Goal: Task Accomplishment & Management: Complete application form

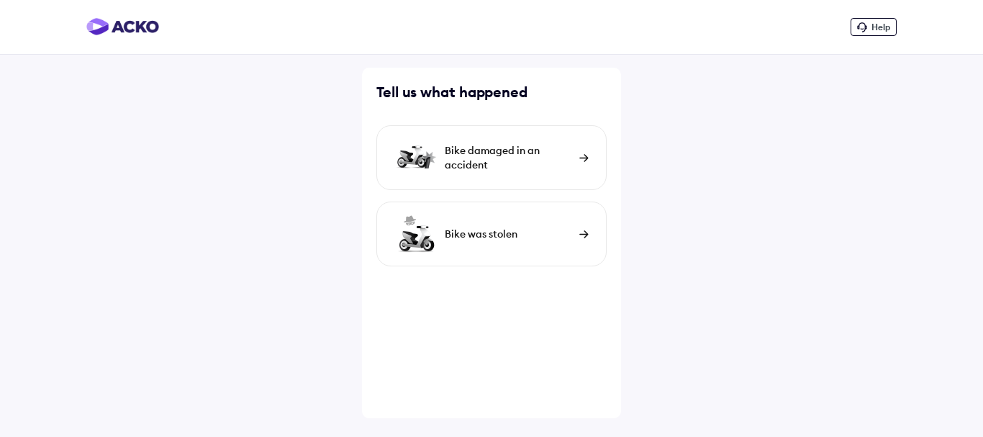
click at [543, 229] on div "Bike was stolen" at bounding box center [508, 234] width 127 height 14
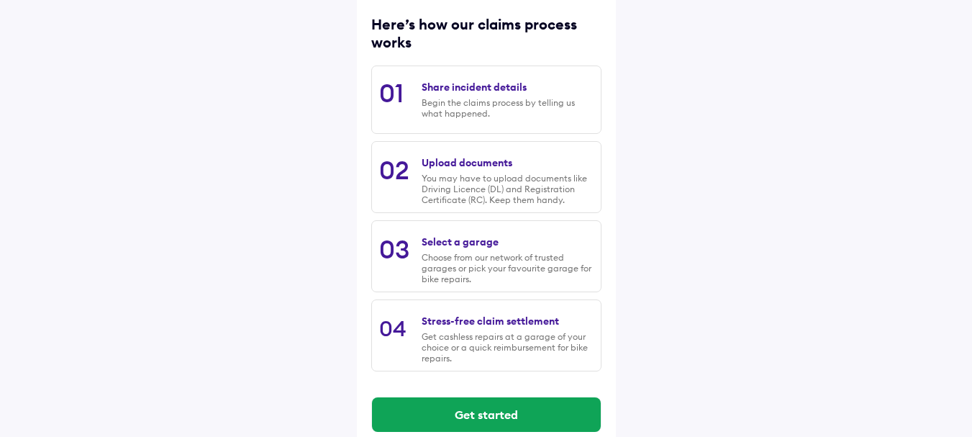
scroll to position [208, 0]
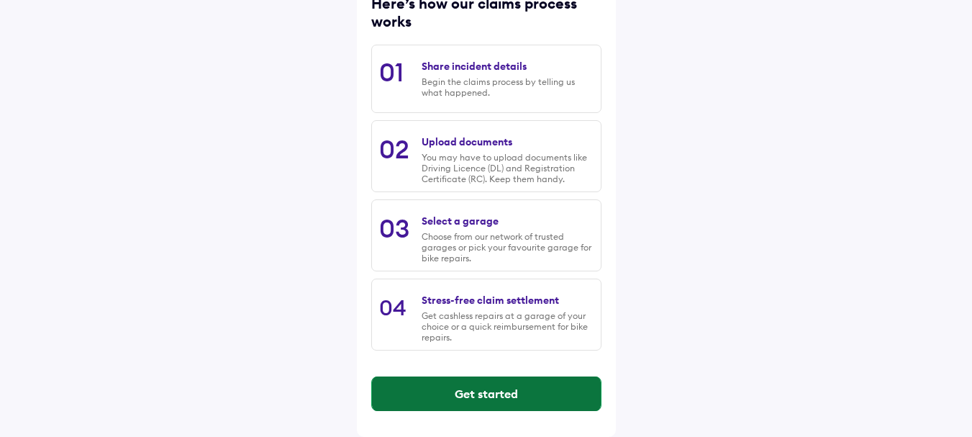
click at [499, 403] on button "Get started" at bounding box center [486, 393] width 229 height 35
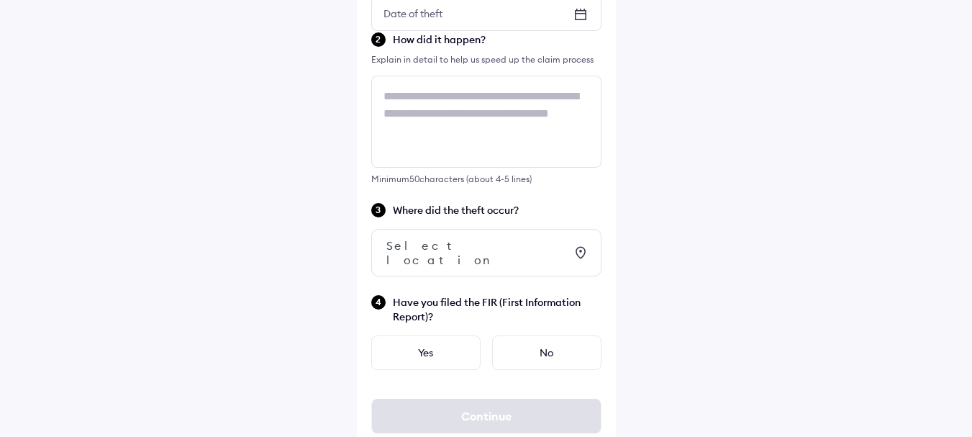
scroll to position [0, 0]
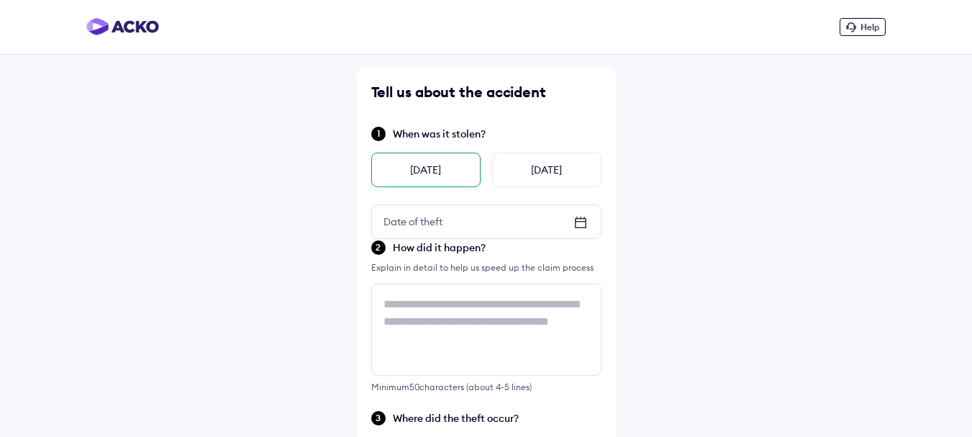
click at [441, 163] on div "[DATE]" at bounding box center [425, 170] width 109 height 35
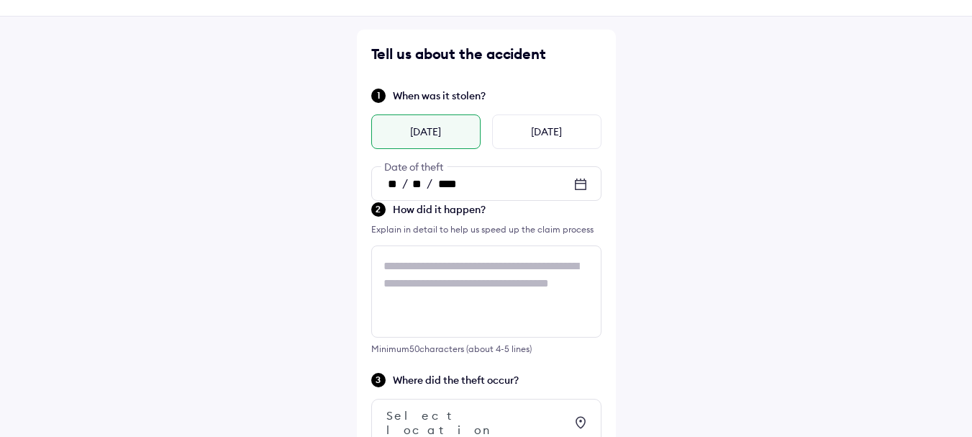
scroll to position [72, 0]
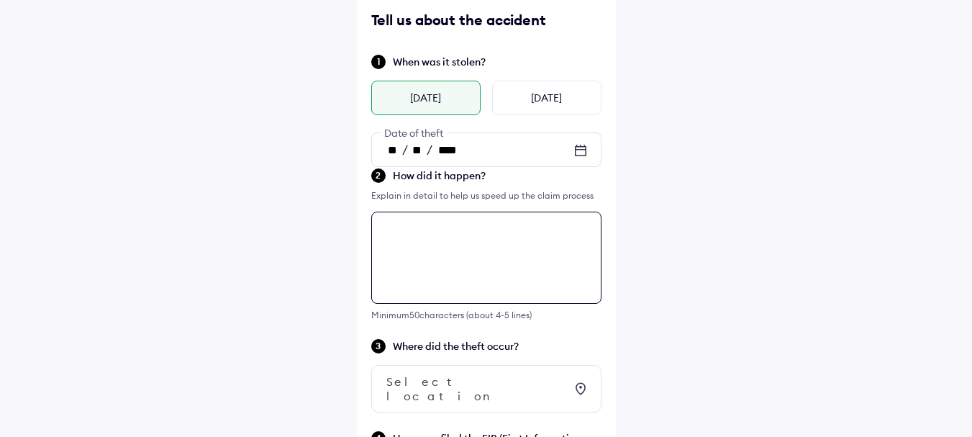
click at [475, 244] on div "Tell us about the accident When was it stolen? [DATE] [DATE] ** / ** / **** Dat…" at bounding box center [486, 296] width 259 height 600
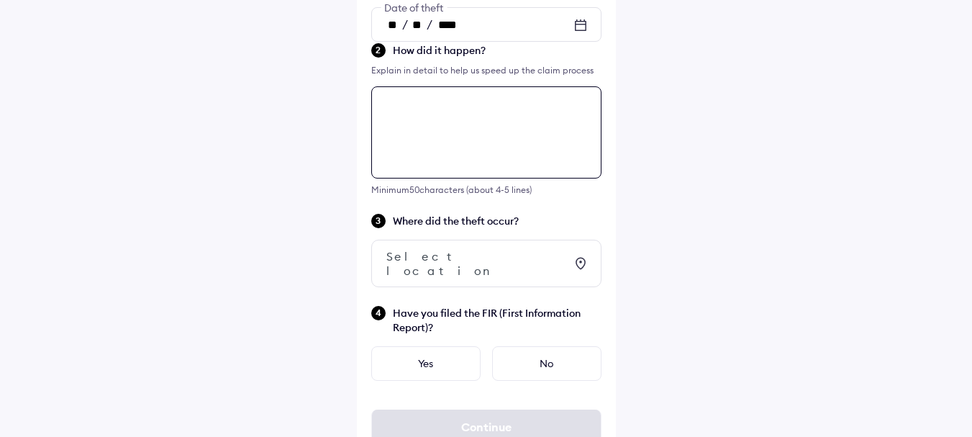
scroll to position [219, 0]
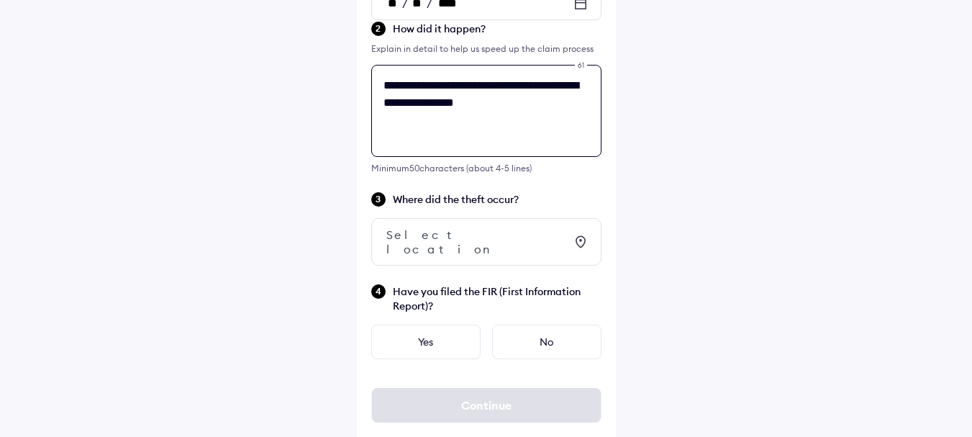
type textarea "**********"
click at [481, 236] on div "Select location" at bounding box center [476, 241] width 179 height 29
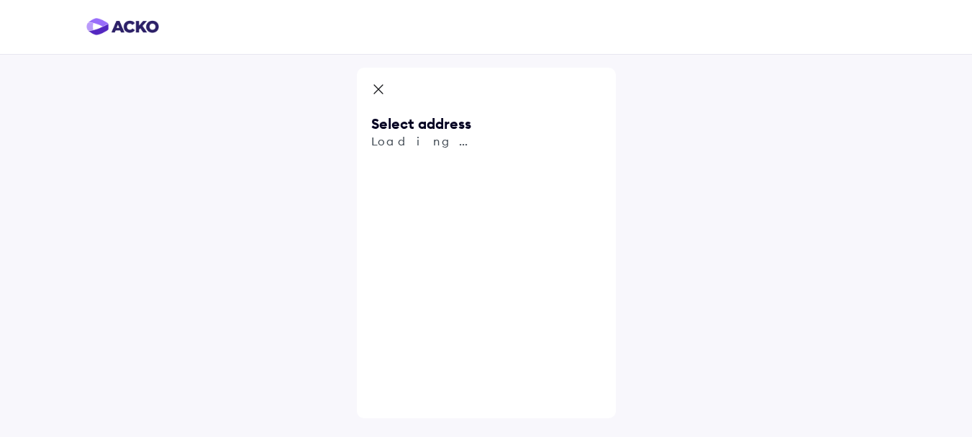
scroll to position [0, 0]
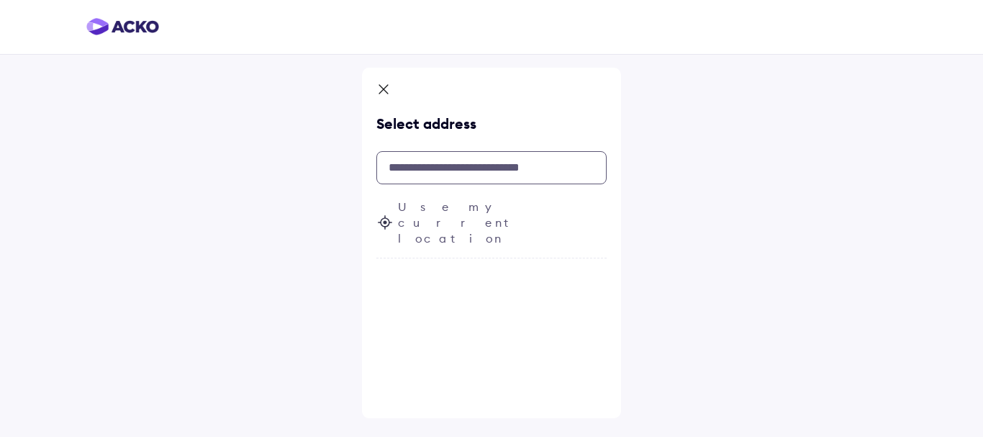
click at [462, 167] on input "text" at bounding box center [491, 167] width 230 height 33
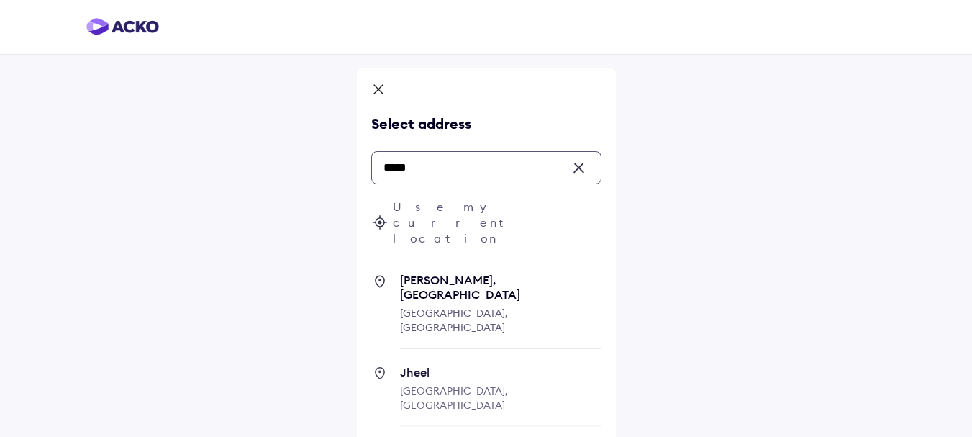
click at [507, 273] on span "[PERSON_NAME], [GEOGRAPHIC_DATA]" at bounding box center [501, 287] width 202 height 29
type input "*****"
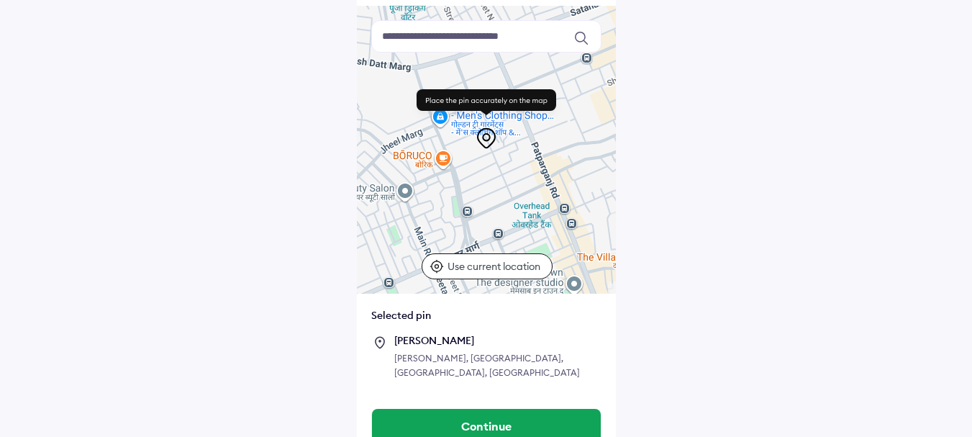
scroll to position [109, 0]
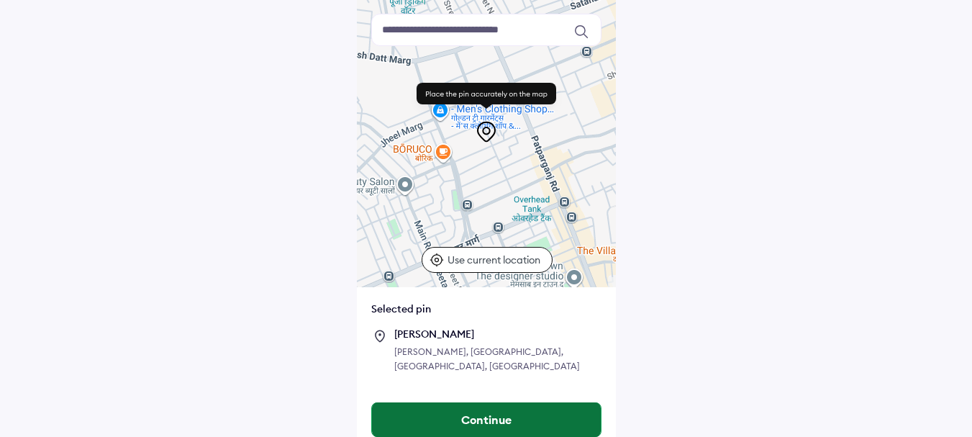
click at [519, 402] on button "Continue" at bounding box center [486, 419] width 229 height 35
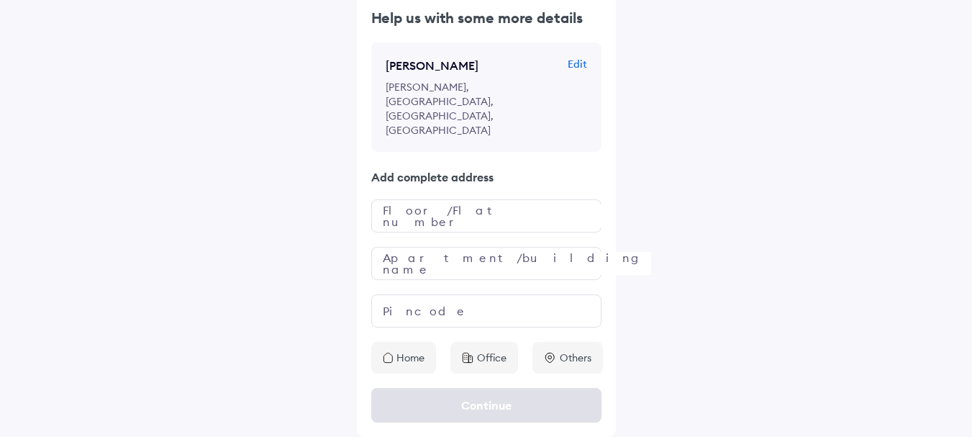
scroll to position [0, 0]
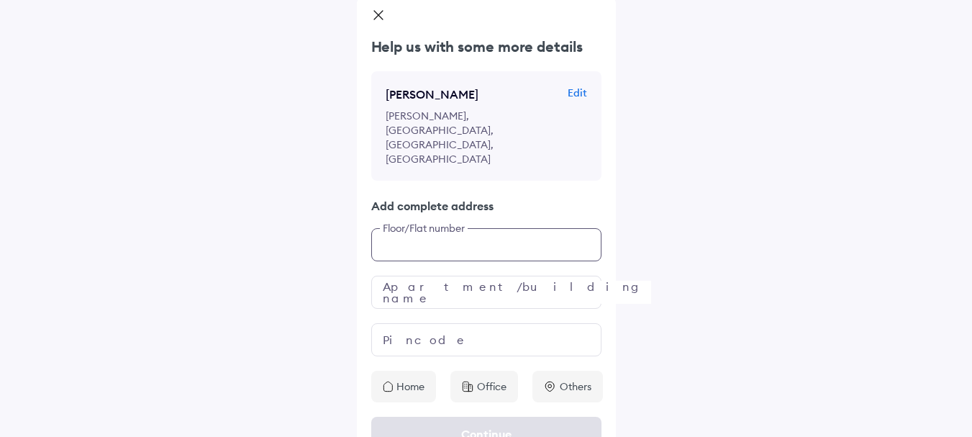
click at [474, 228] on input "text" at bounding box center [486, 244] width 230 height 33
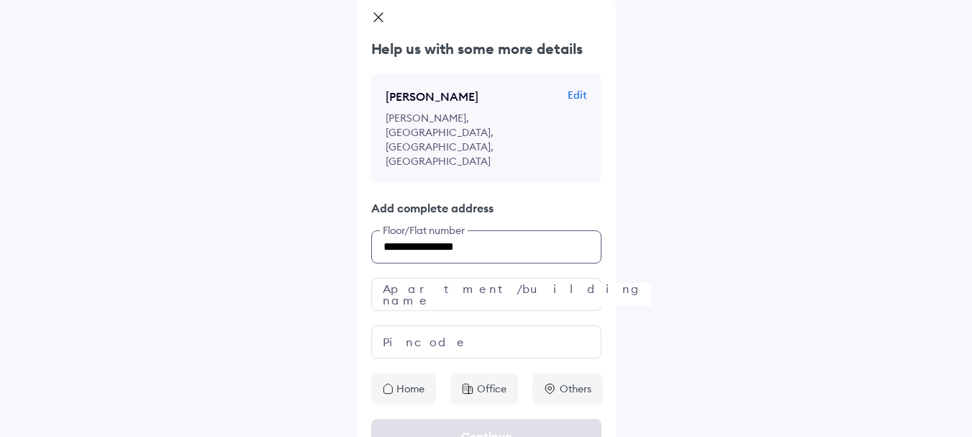
type input "**********"
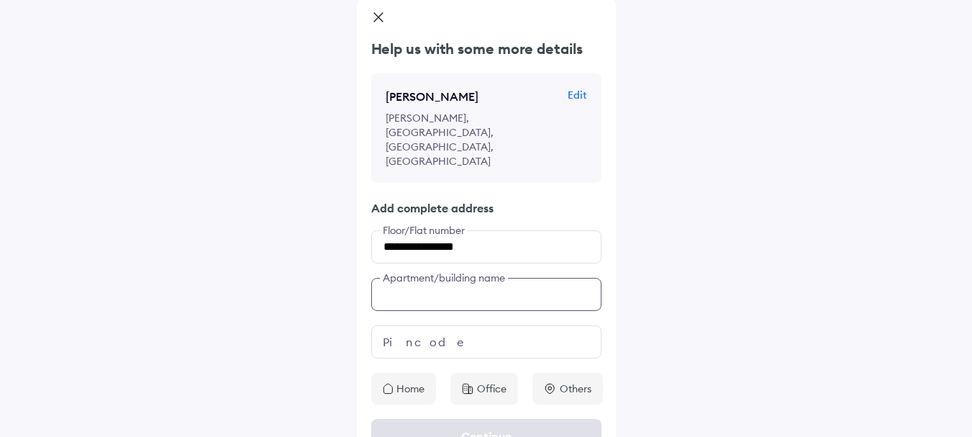
scroll to position [71, 0]
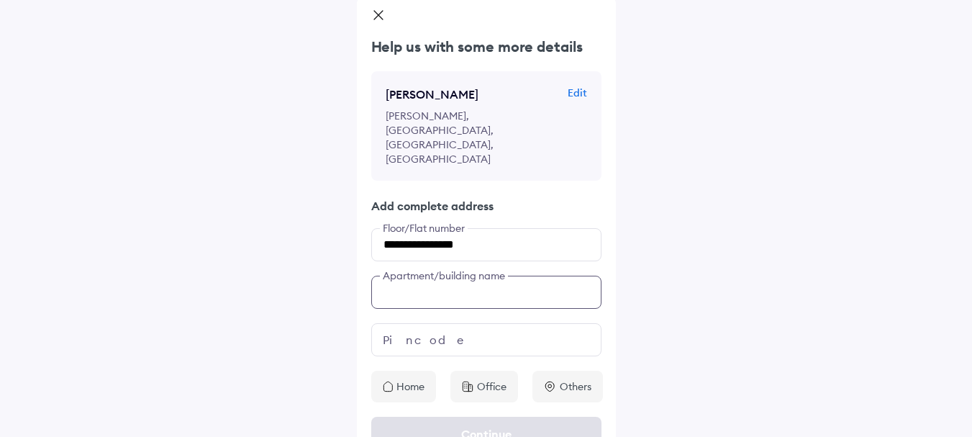
click at [502, 276] on input "text" at bounding box center [486, 292] width 230 height 33
click at [484, 276] on input "**********" at bounding box center [486, 292] width 230 height 33
type input "**********"
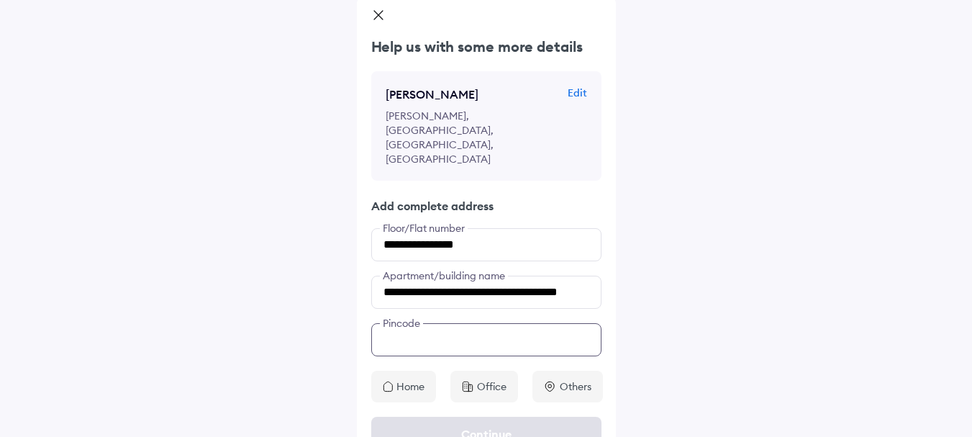
click at [480, 323] on input "text" at bounding box center [486, 339] width 230 height 33
type input "******"
click at [407, 379] on p "Home" at bounding box center [411, 386] width 28 height 14
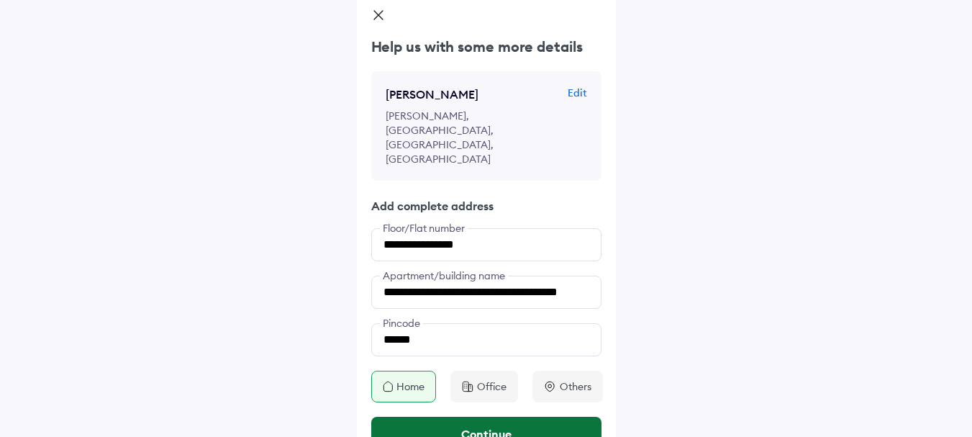
click at [499, 417] on button "Continue" at bounding box center [486, 434] width 230 height 35
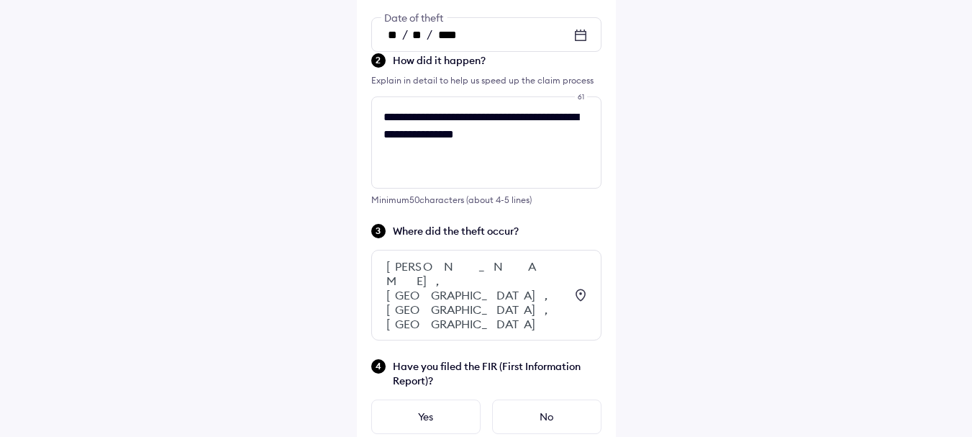
scroll to position [230, 0]
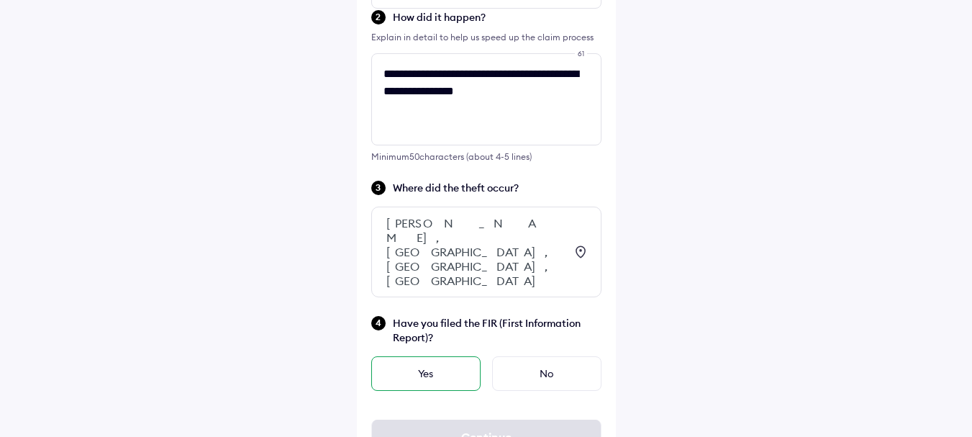
click at [446, 356] on div "Yes" at bounding box center [425, 373] width 109 height 35
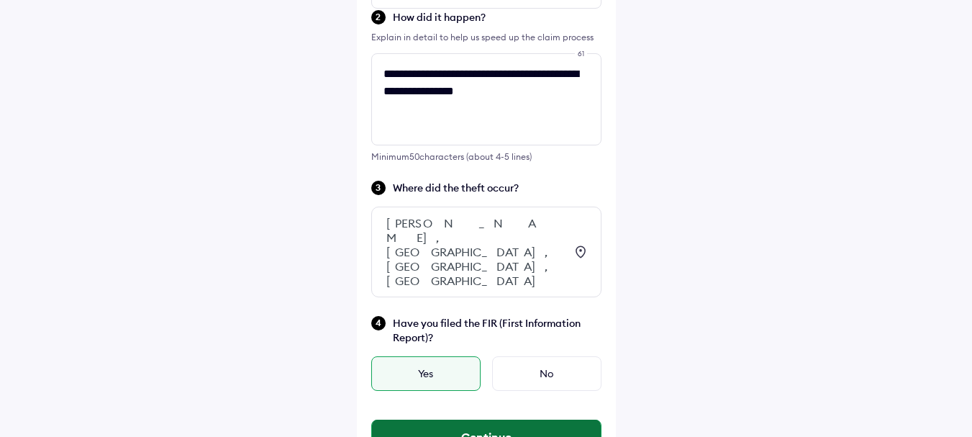
click at [491, 420] on button "Continue" at bounding box center [486, 437] width 229 height 35
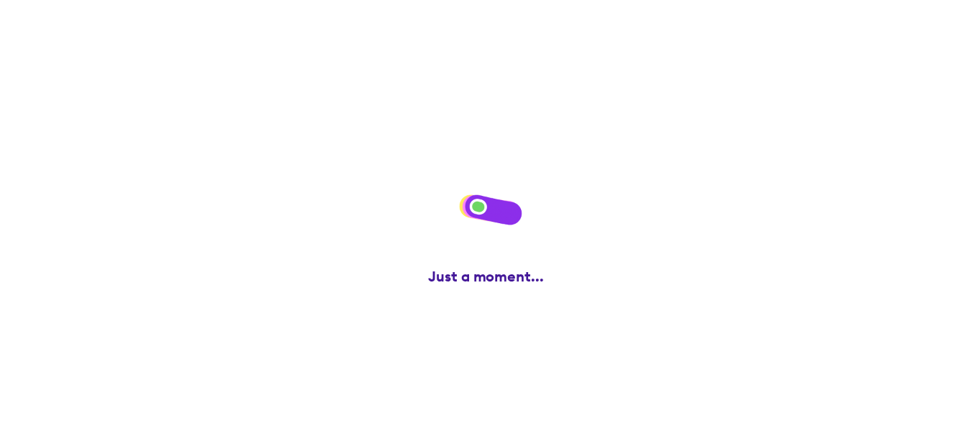
scroll to position [0, 0]
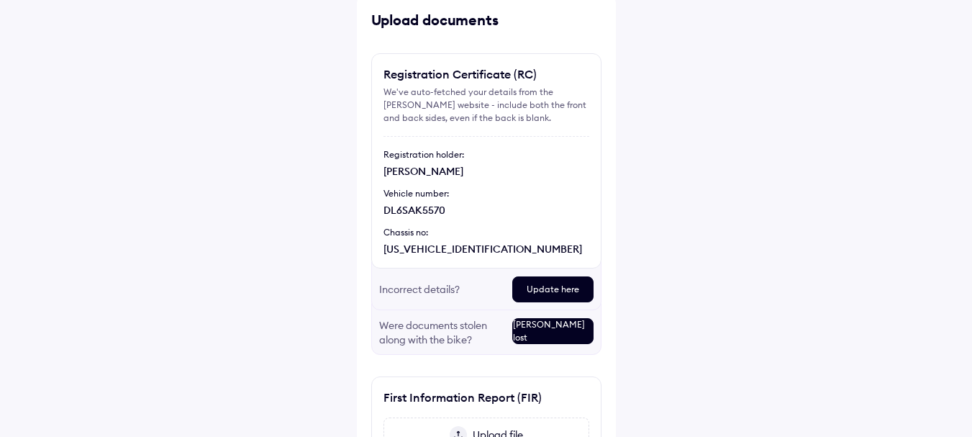
scroll to position [210, 0]
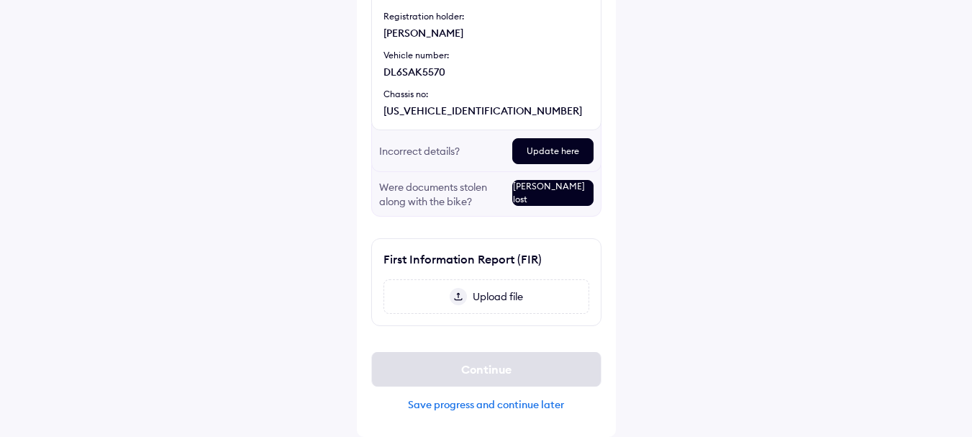
click at [491, 292] on span "Upload file" at bounding box center [495, 296] width 56 height 13
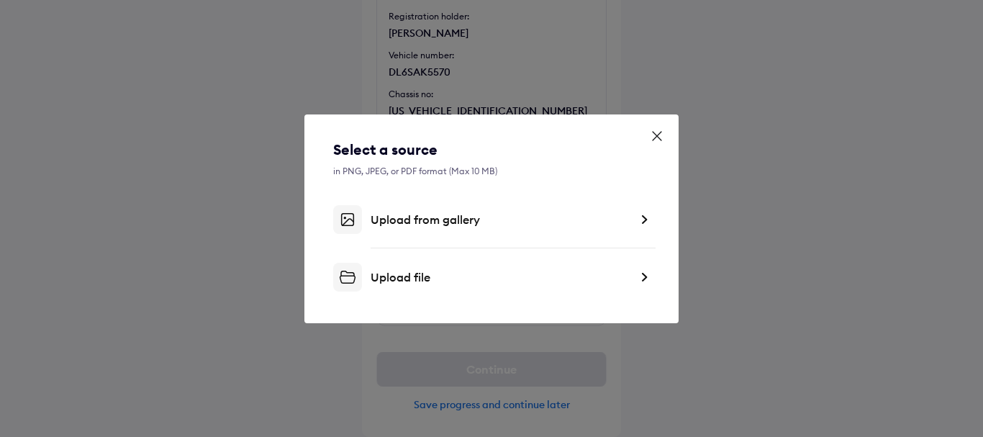
click at [430, 276] on div "Upload file" at bounding box center [500, 277] width 259 height 14
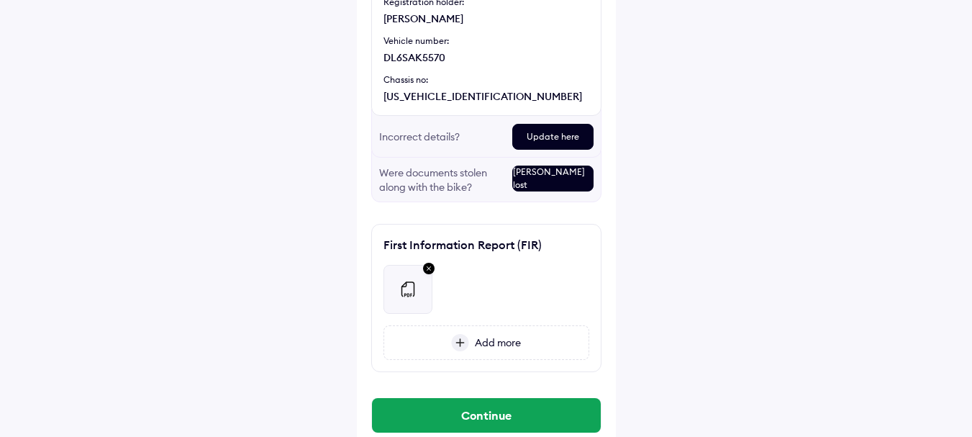
scroll to position [271, 0]
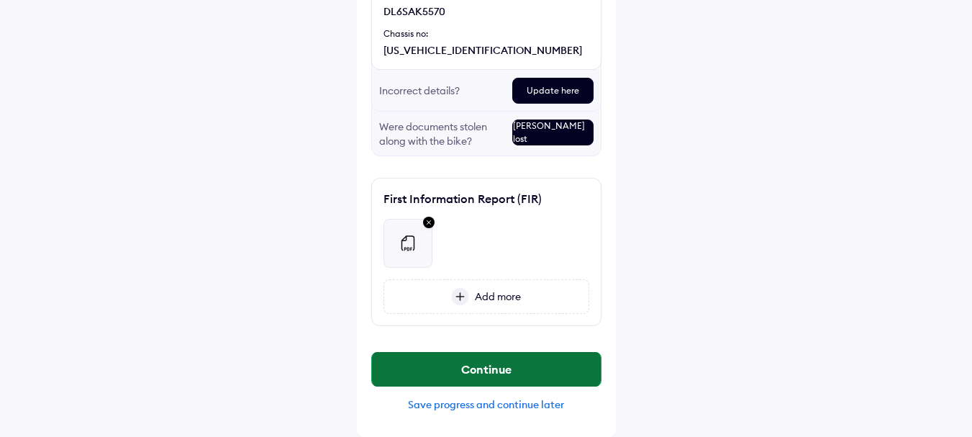
click at [526, 369] on button "Continue" at bounding box center [486, 369] width 229 height 35
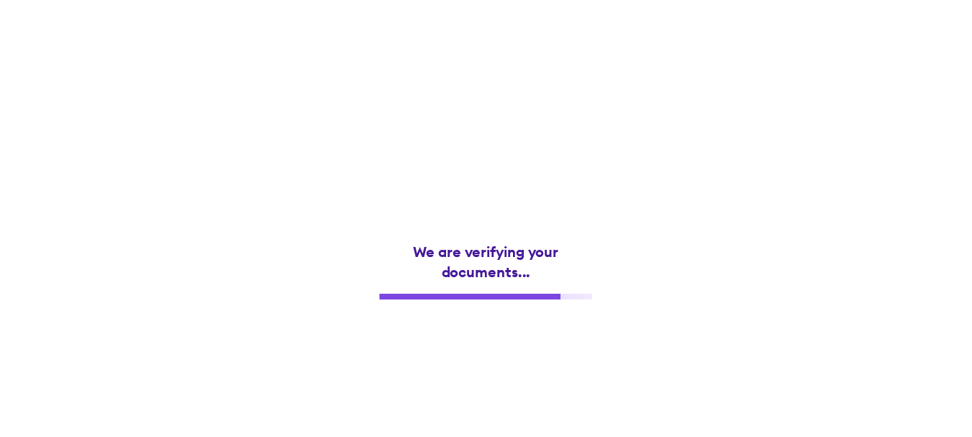
scroll to position [0, 0]
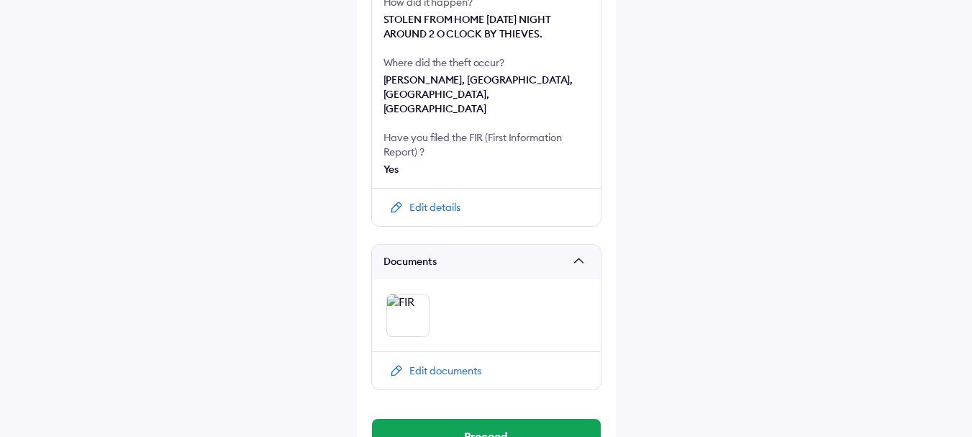
scroll to position [403, 0]
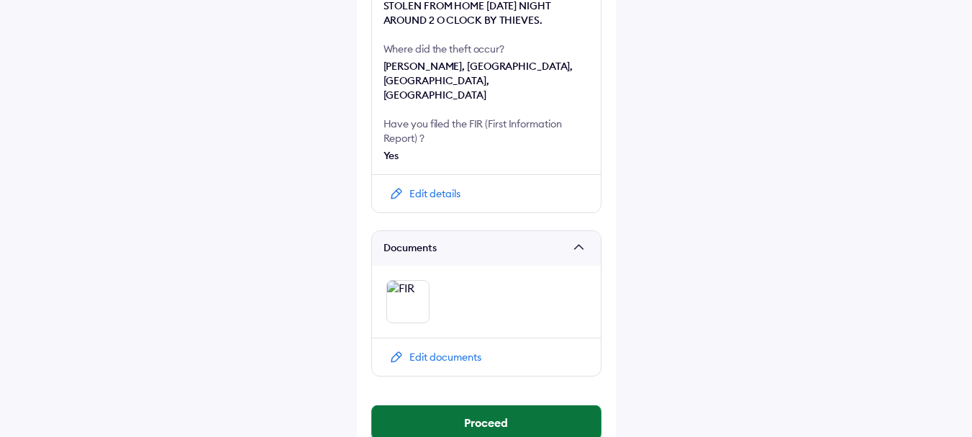
click at [486, 405] on button "Proceed" at bounding box center [486, 422] width 229 height 35
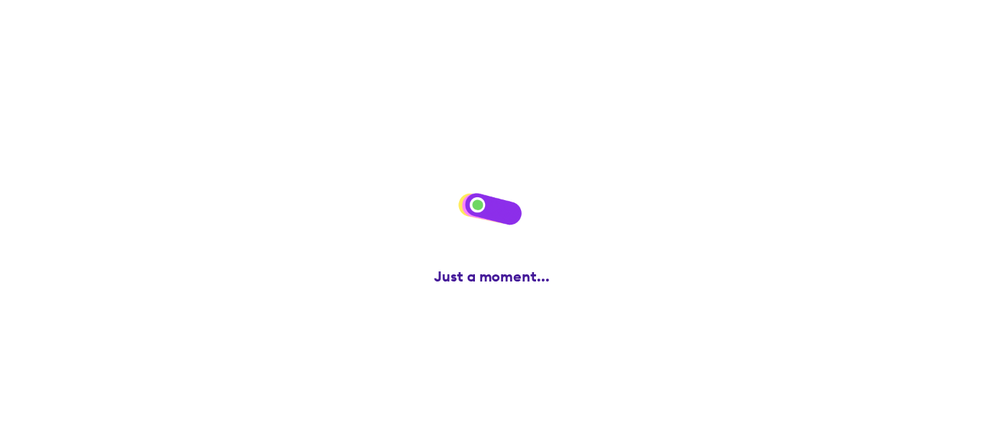
scroll to position [0, 0]
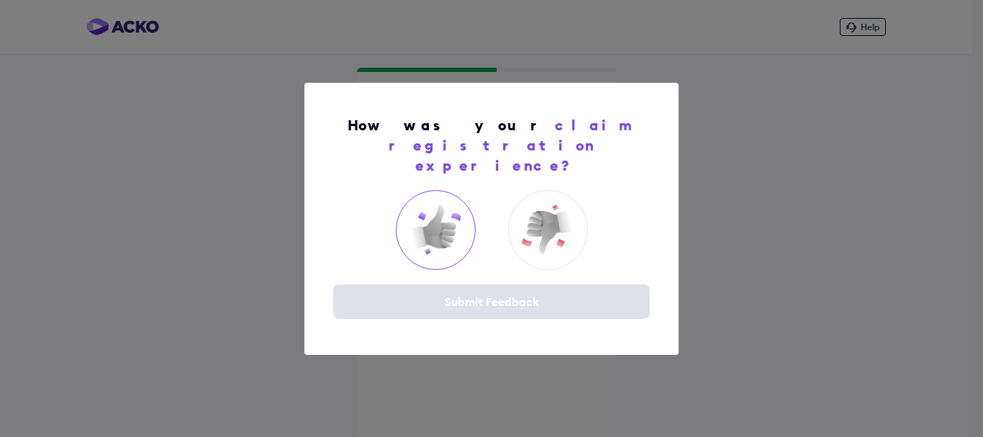
click at [432, 220] on img at bounding box center [436, 230] width 58 height 58
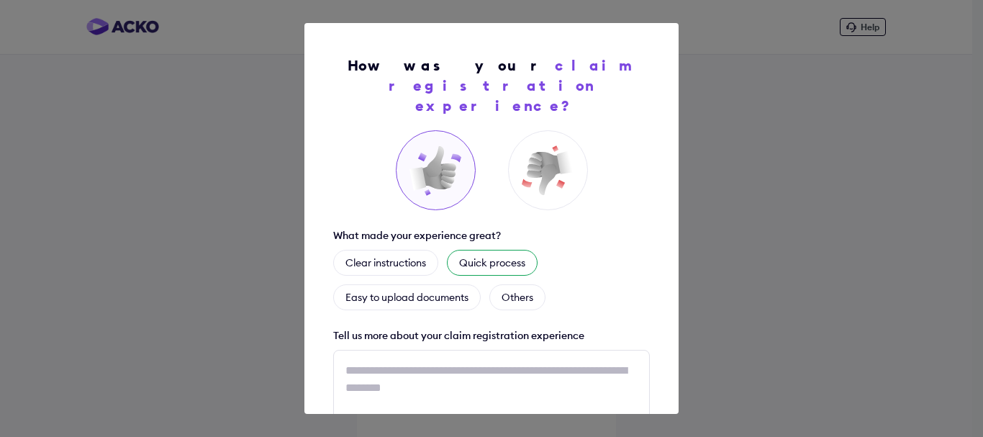
click at [490, 250] on div "Quick process" at bounding box center [492, 263] width 91 height 26
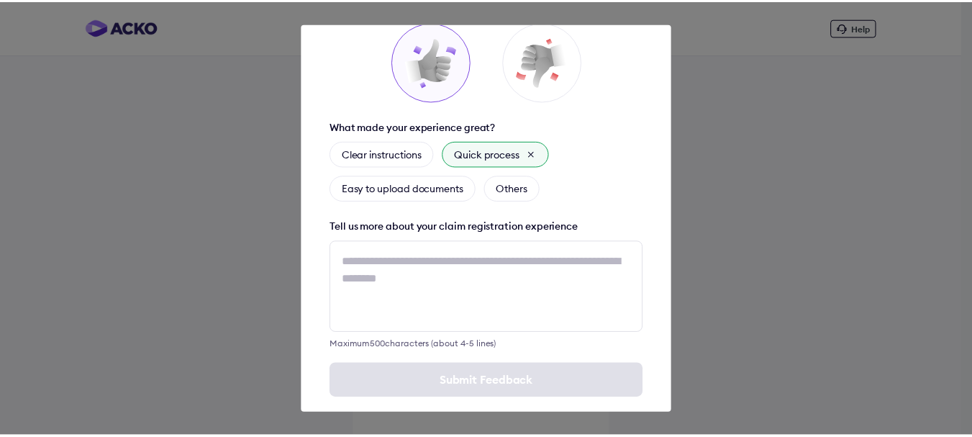
scroll to position [109, 0]
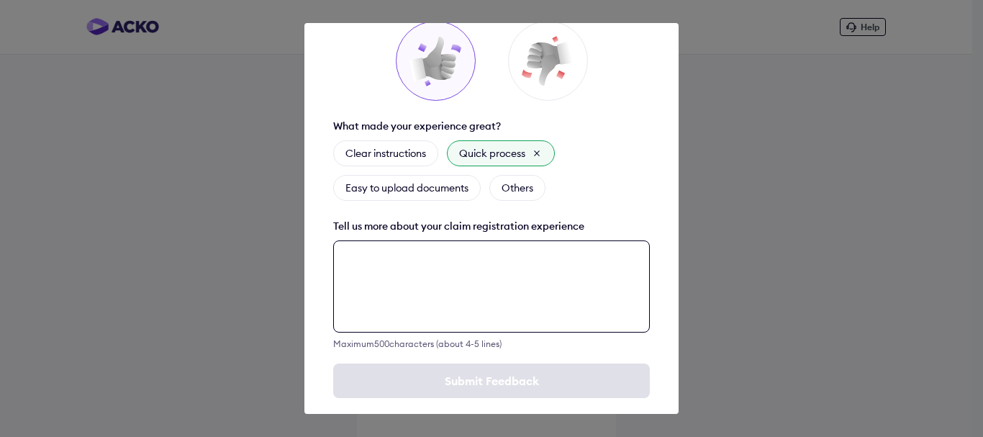
click at [430, 261] on textarea at bounding box center [491, 286] width 317 height 92
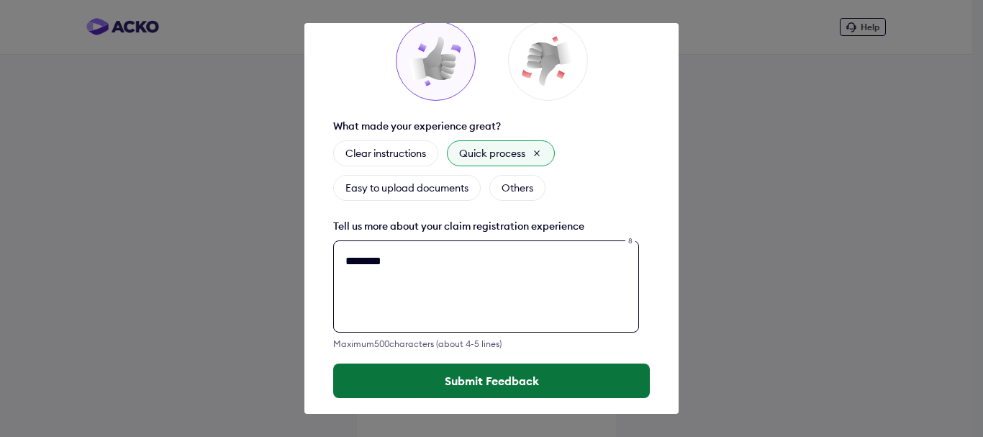
type textarea "********"
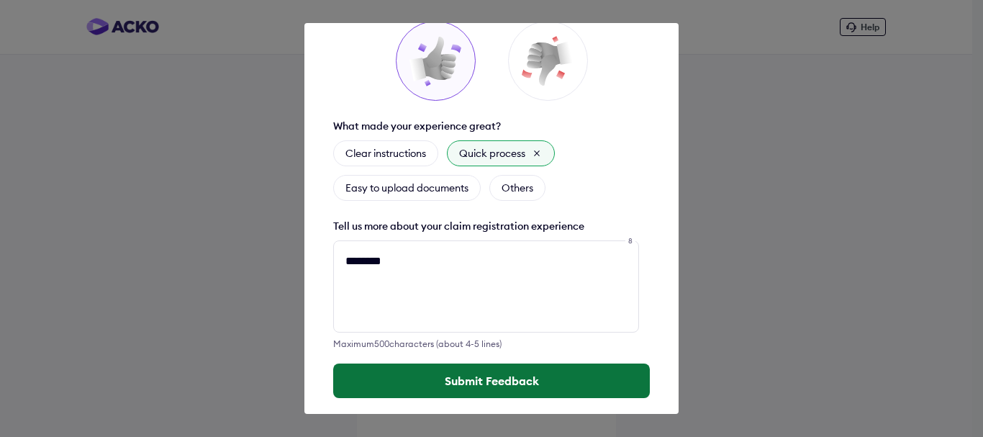
click at [463, 364] on button "Submit Feedback" at bounding box center [491, 381] width 317 height 35
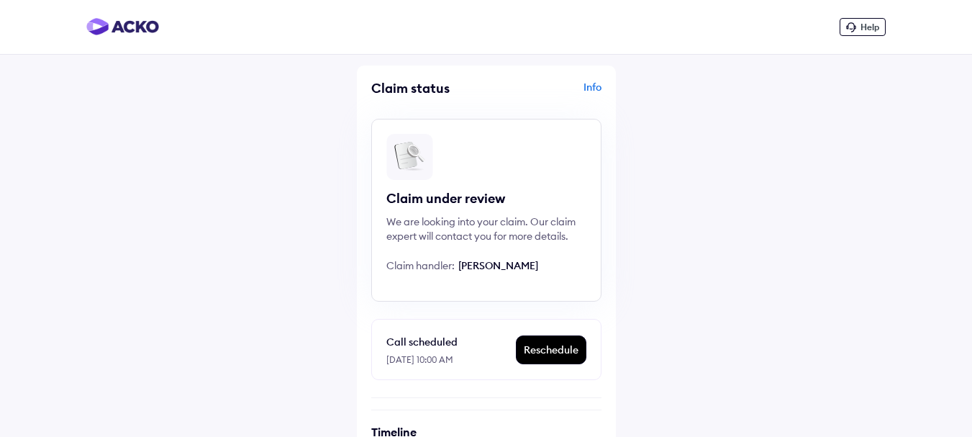
click at [587, 84] on div "Info" at bounding box center [546, 93] width 112 height 27
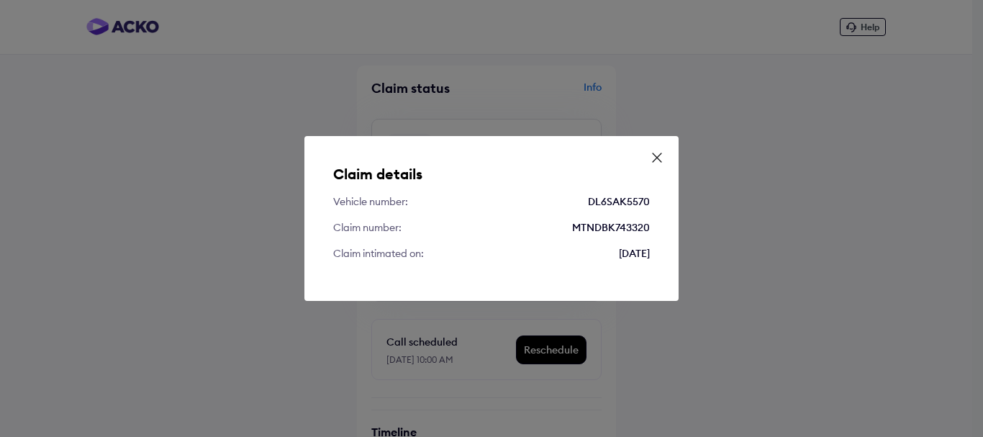
click at [780, 206] on div "Claim details Vehicle number: DL6SAK5570 Claim number: MTNDBK743320 Claim intim…" at bounding box center [491, 218] width 983 height 437
click at [656, 161] on icon at bounding box center [657, 157] width 14 height 14
